Goal: Task Accomplishment & Management: Manage account settings

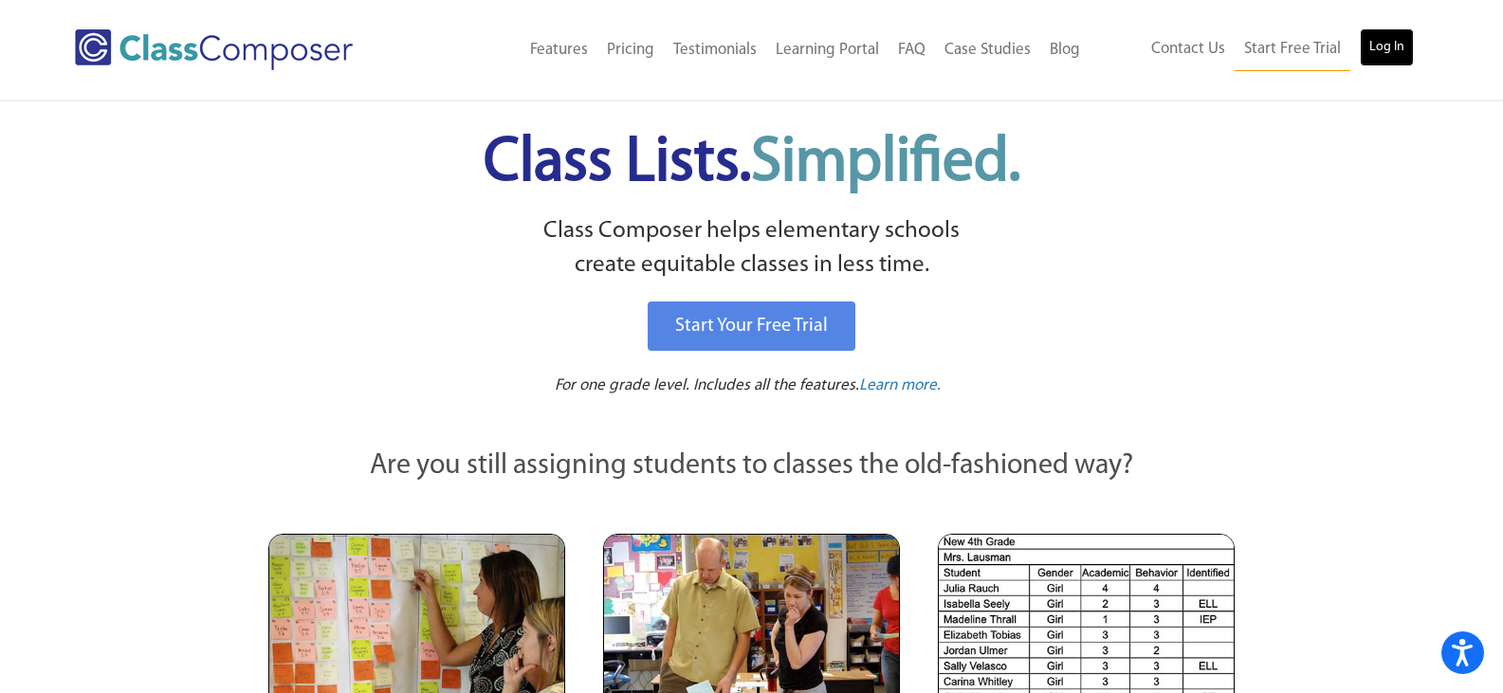
click at [1395, 45] on link "Log In" at bounding box center [1386, 47] width 54 height 38
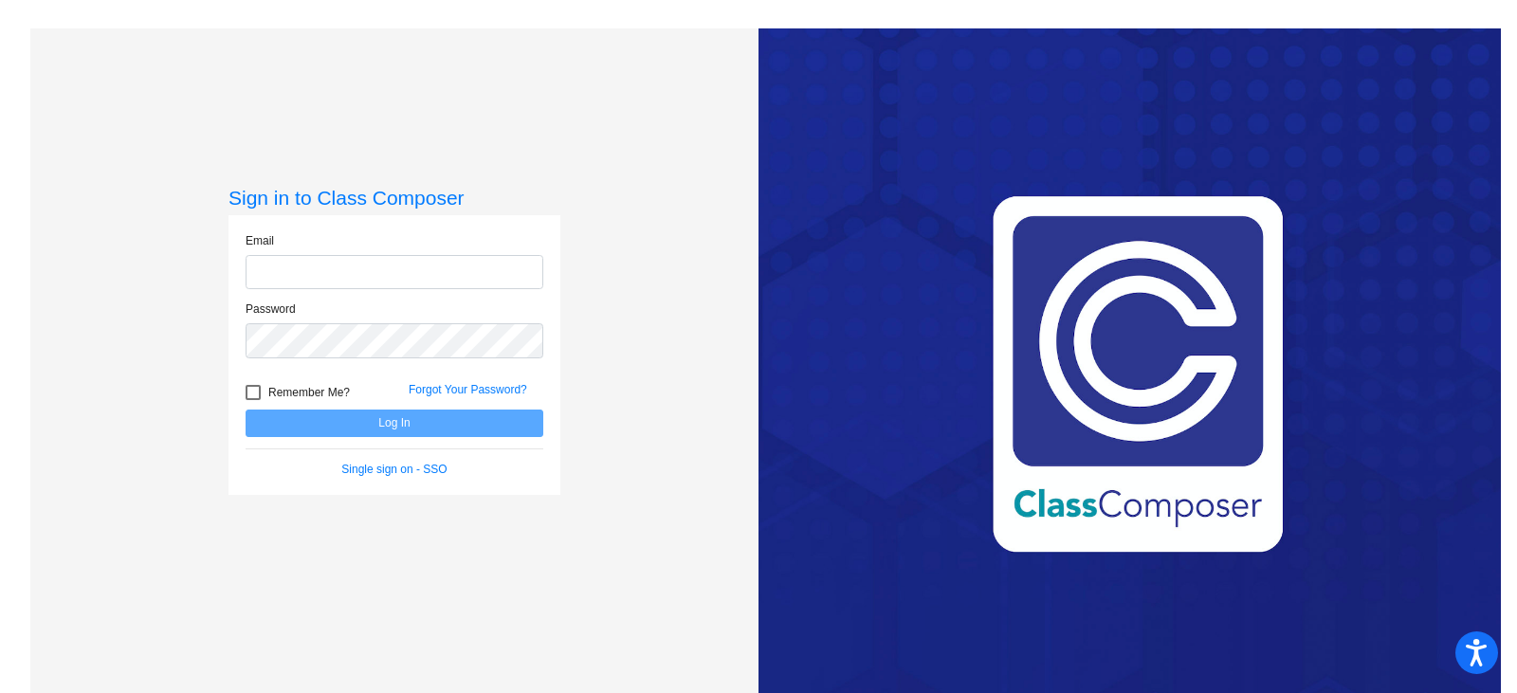
type input "[EMAIL_ADDRESS][DOMAIN_NAME]"
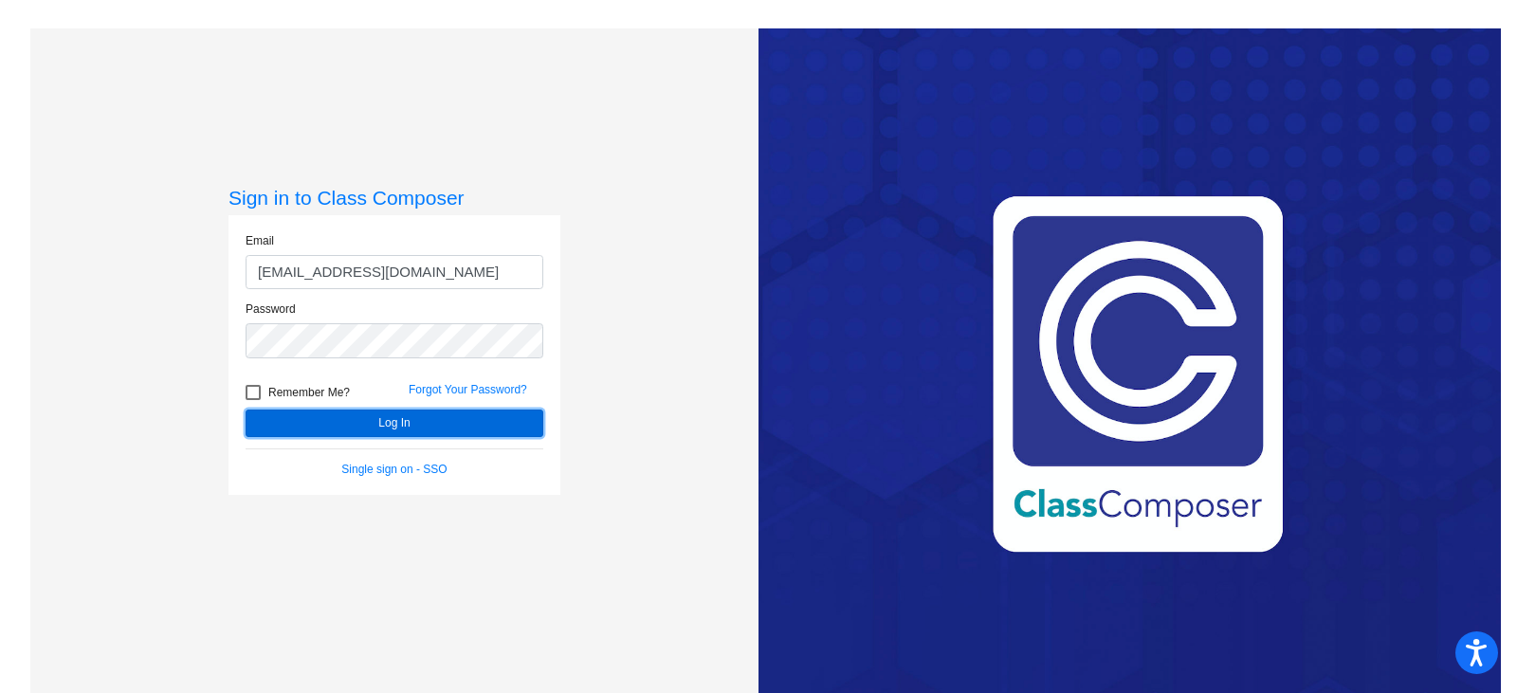
click at [410, 422] on button "Log In" at bounding box center [395, 423] width 298 height 27
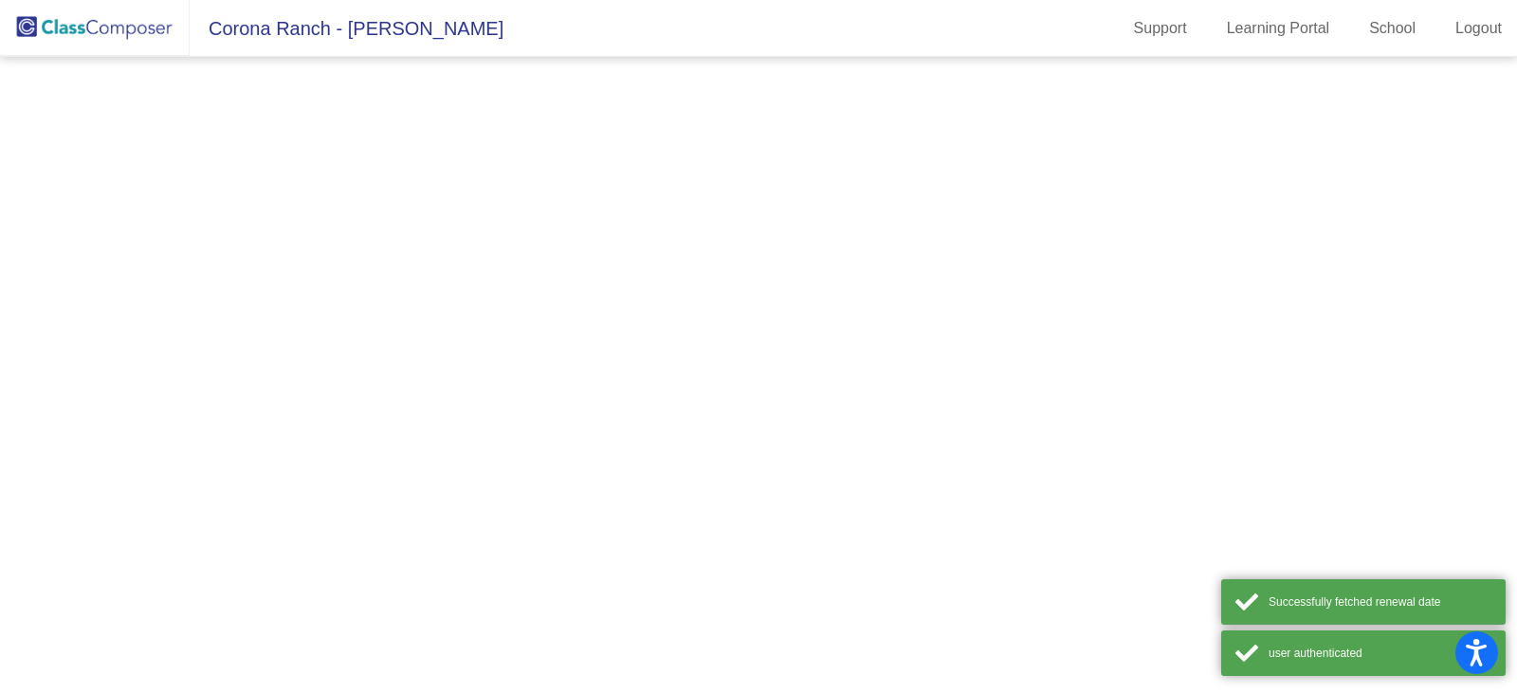
click at [410, 422] on mat-sidenav-content at bounding box center [758, 375] width 1517 height 636
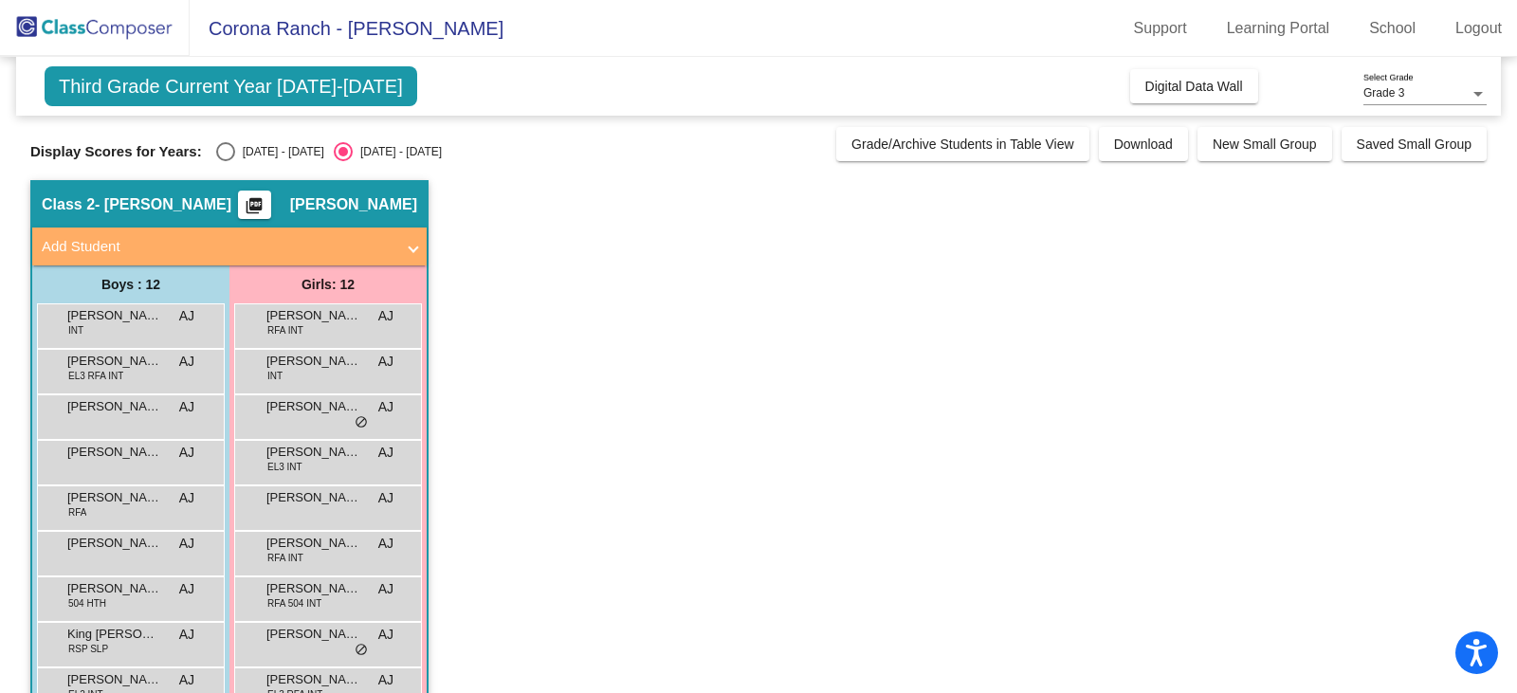
click at [224, 148] on div "Select an option" at bounding box center [225, 151] width 19 height 19
click at [225, 161] on input "[DATE] - [DATE]" at bounding box center [225, 161] width 1 height 1
radio input "true"
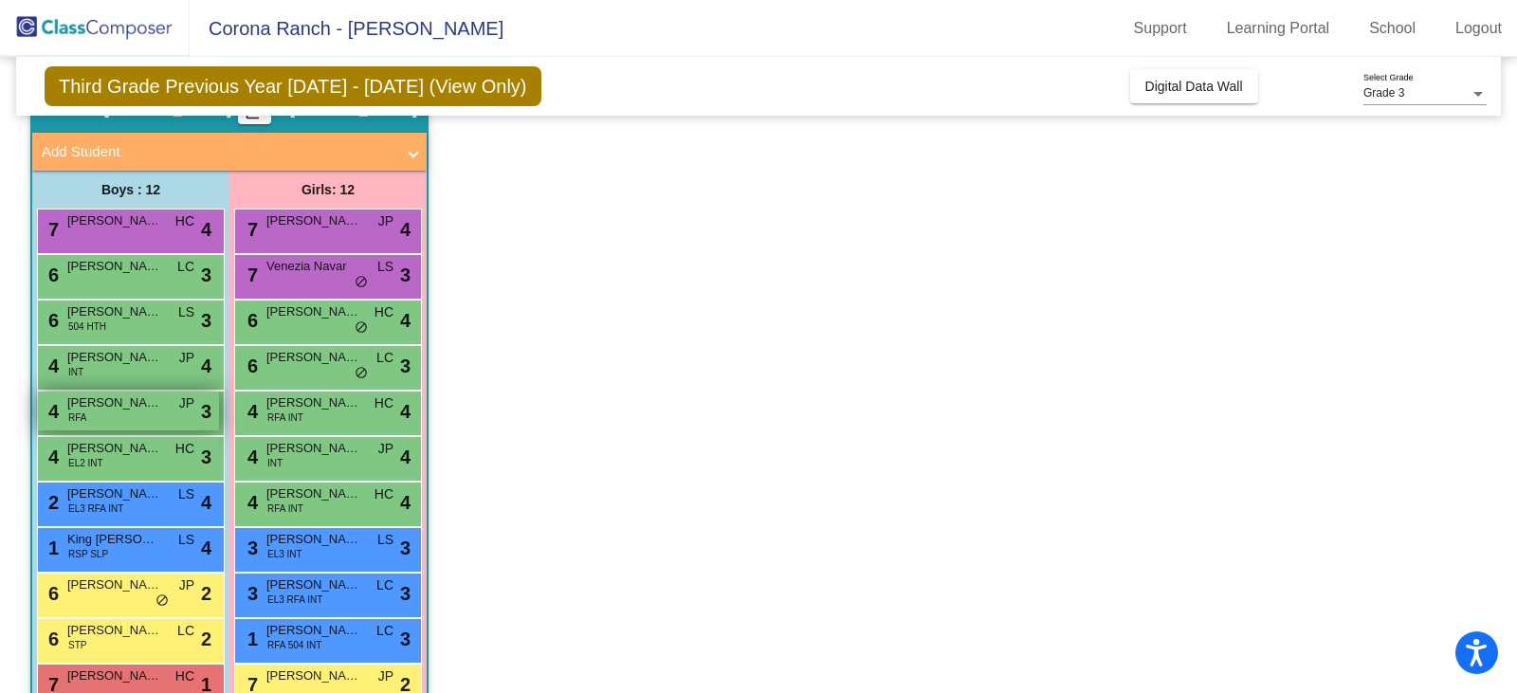
scroll to position [187, 0]
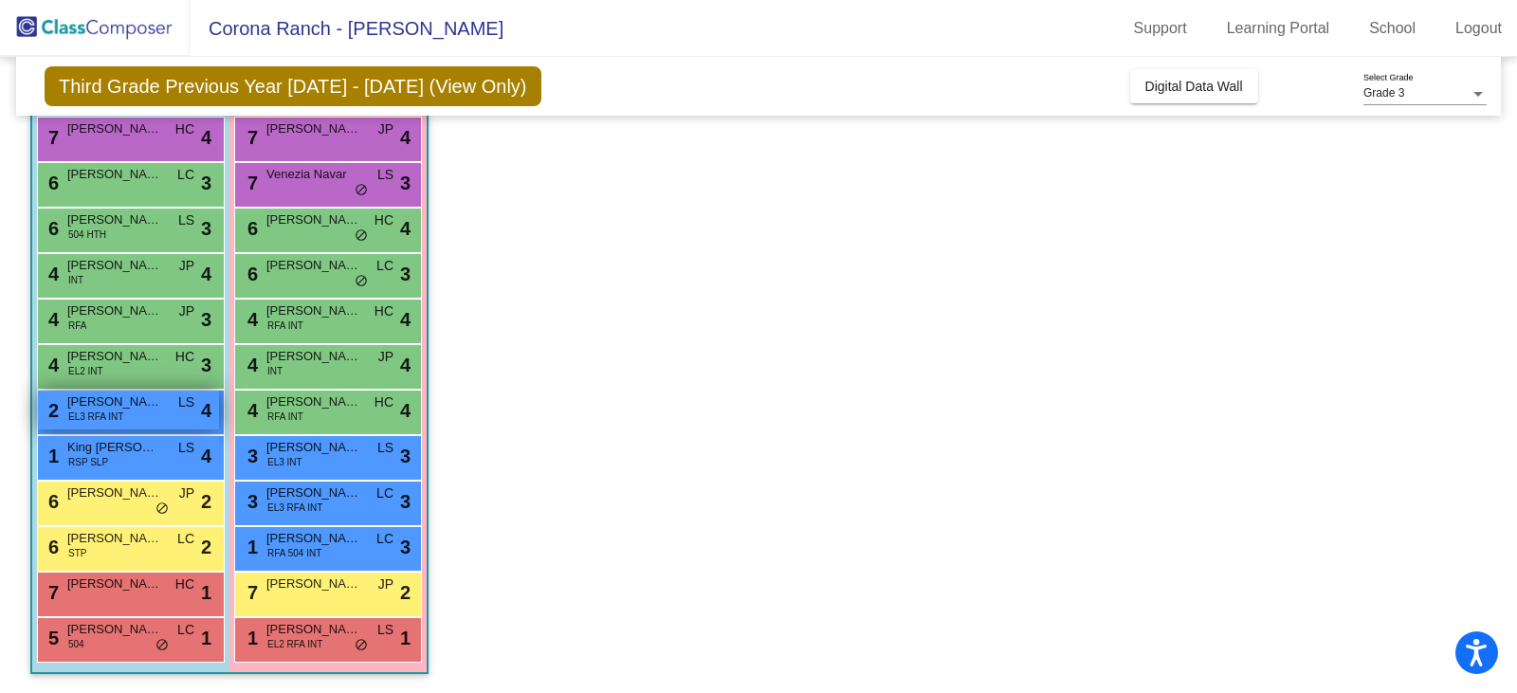
click at [148, 414] on div "2 Damian Sanchez EL3 RFA INT LS lock do_not_disturb_alt 4" at bounding box center [128, 410] width 181 height 39
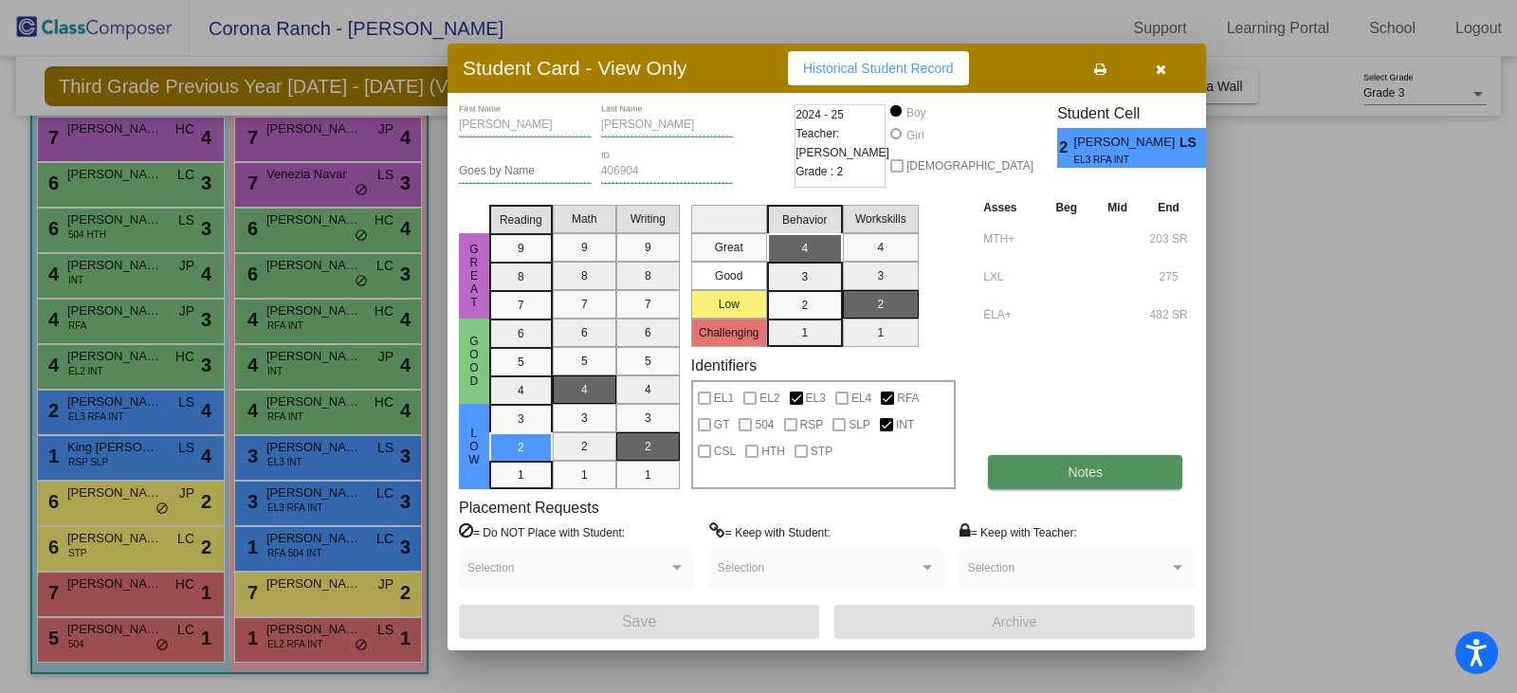
click at [1090, 478] on span "Notes" at bounding box center [1084, 472] width 35 height 15
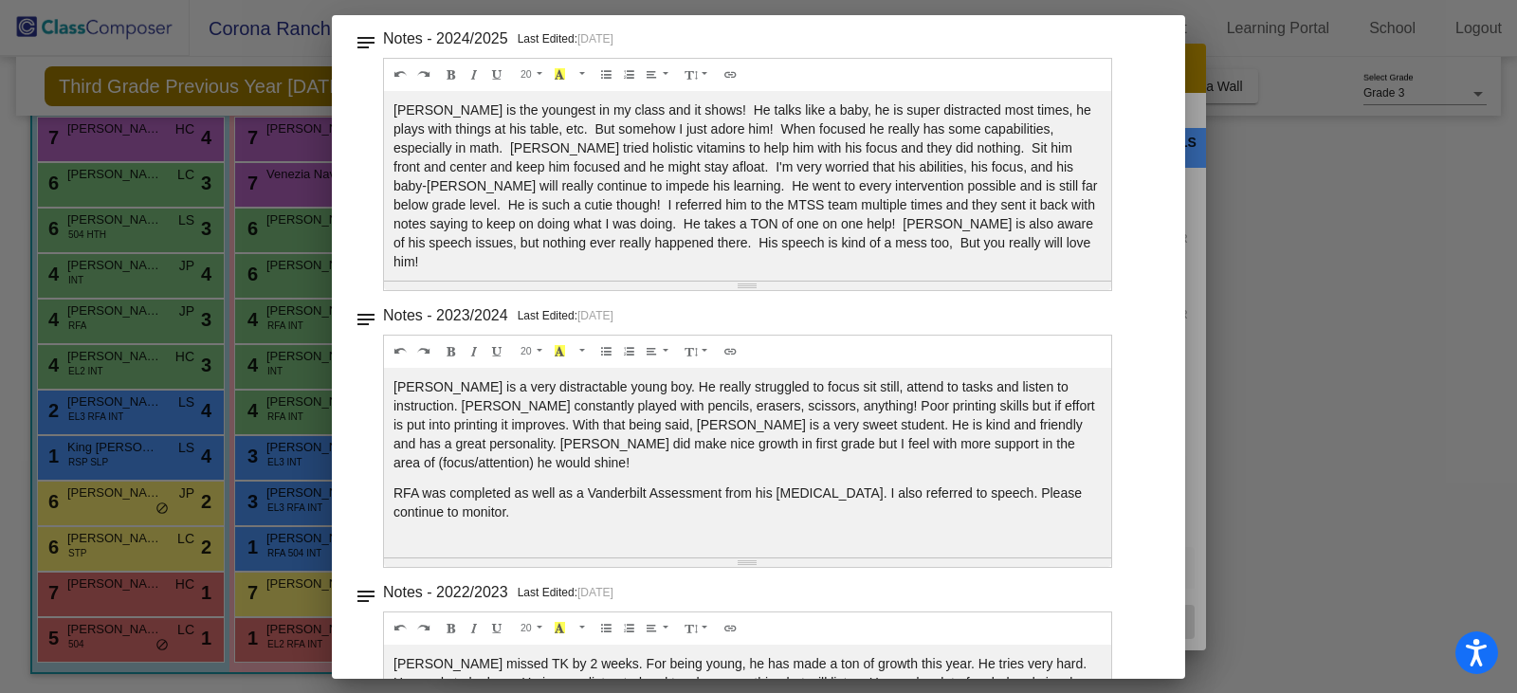
scroll to position [130, 0]
